Goal: Navigation & Orientation: Understand site structure

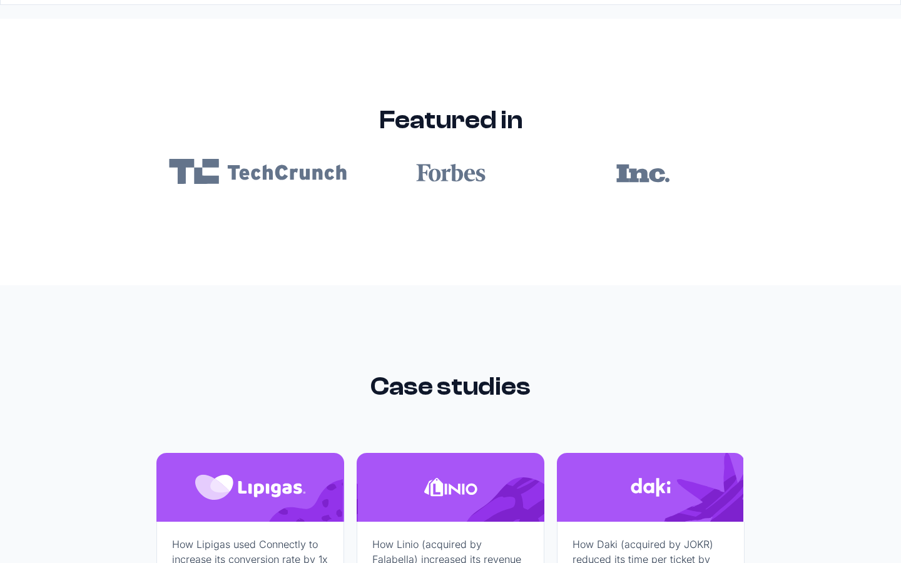
scroll to position [7495, 0]
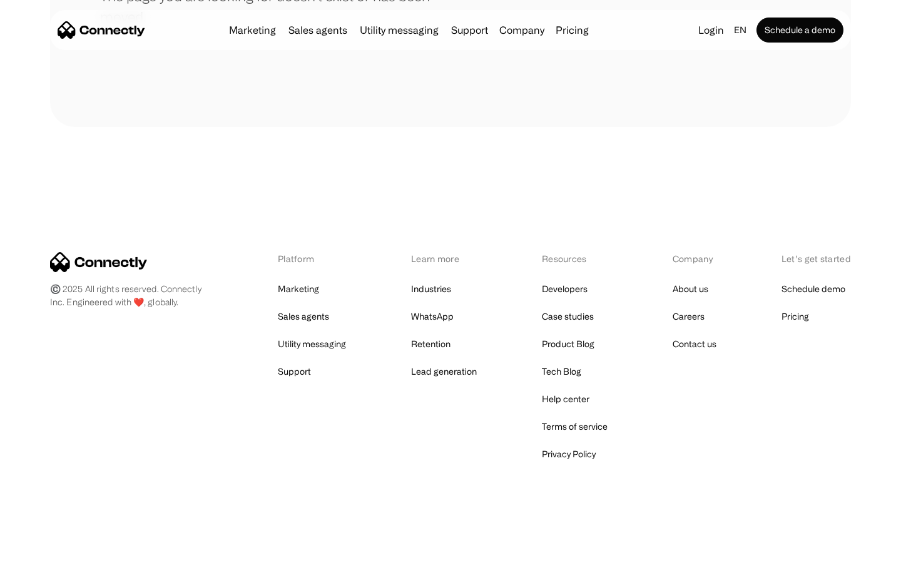
scroll to position [228, 0]
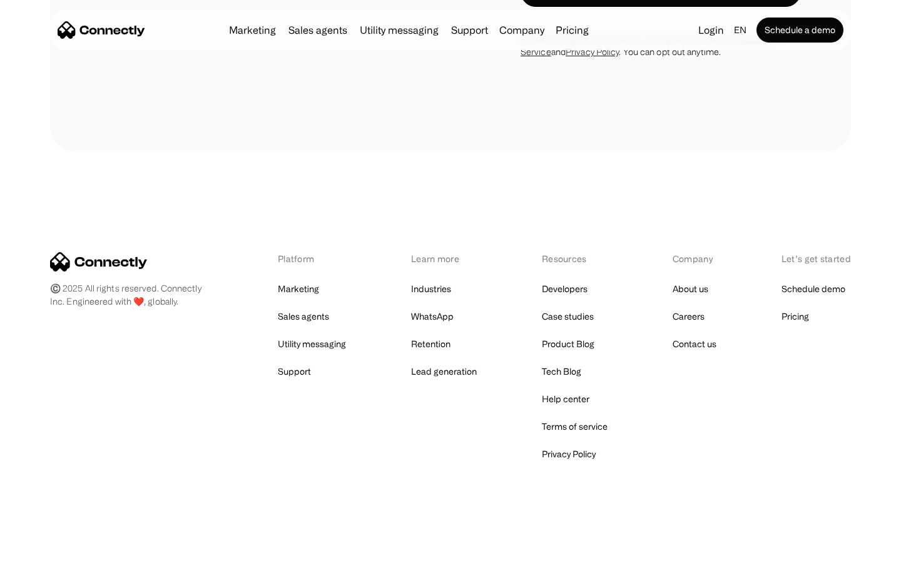
scroll to position [505, 0]
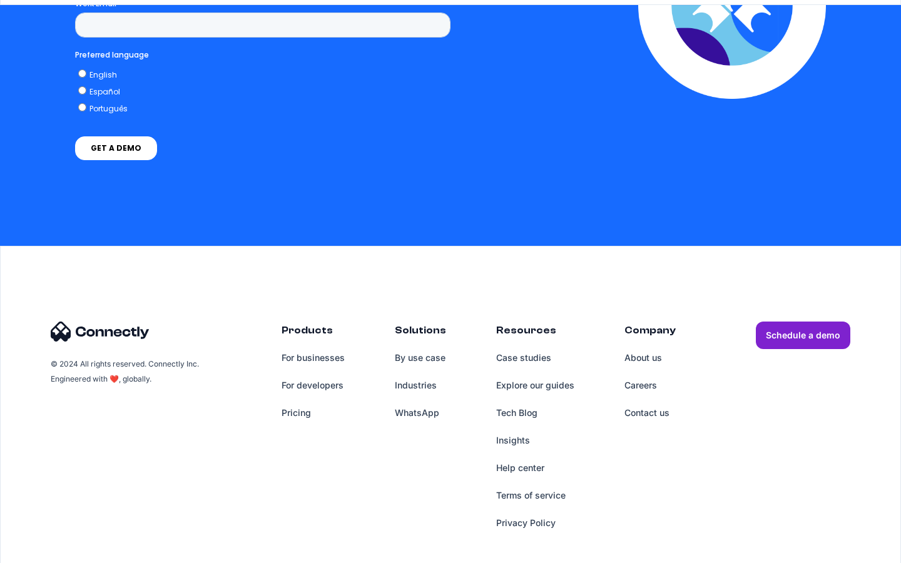
scroll to position [2664, 0]
